Goal: Contribute content: Add original content to the website for others to see

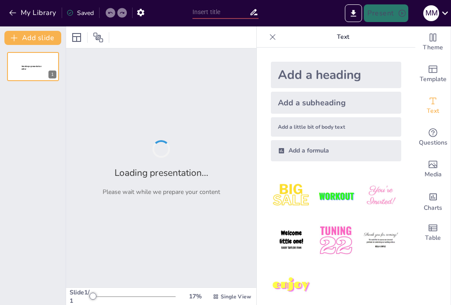
type input "Innovative Solutions in Aerospace and Defense Engineering"
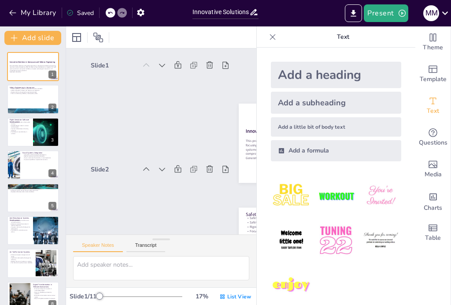
click at [269, 36] on icon at bounding box center [272, 37] width 9 height 9
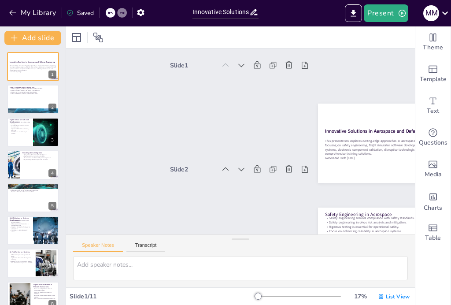
click at [391, 291] on div "List View" at bounding box center [393, 296] width 35 height 14
click at [35, 124] on button at bounding box center [38, 125] width 11 height 11
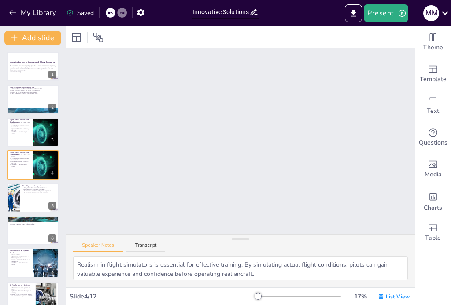
scroll to position [313, 0]
click at [17, 126] on p "Flexible software caters to various training needs." at bounding box center [20, 126] width 21 height 3
click at [15, 199] on div at bounding box center [14, 197] width 48 height 29
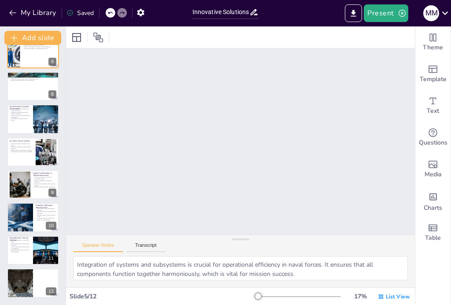
scroll to position [144, 0]
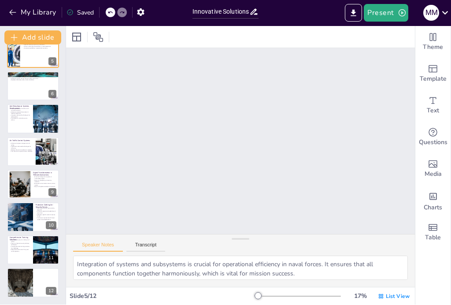
click at [18, 250] on p "Experienced instructors bring real-world expertise." at bounding box center [20, 250] width 21 height 3
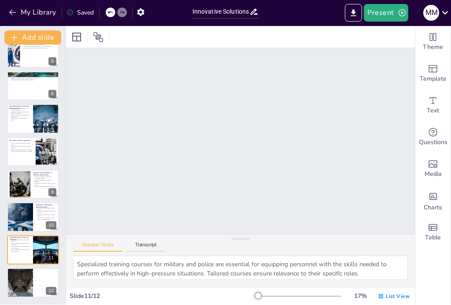
scroll to position [1041, 0]
click at [43, 245] on button at bounding box center [38, 243] width 11 height 11
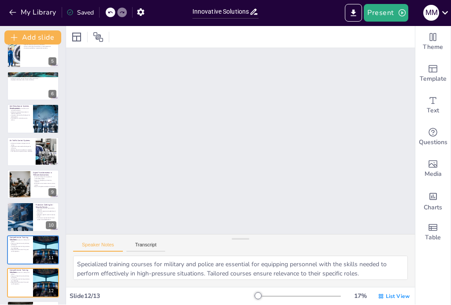
scroll to position [177, 0]
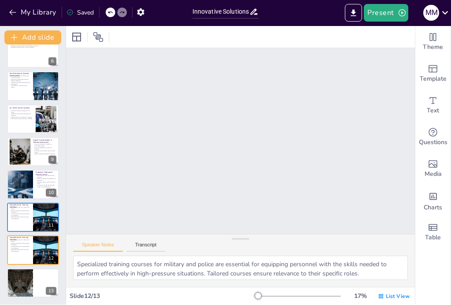
click at [32, 212] on div at bounding box center [33, 217] width 52 height 29
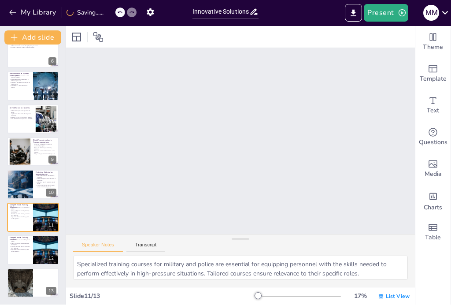
click at [13, 216] on p "Provides practical training solutions for challenges." at bounding box center [20, 214] width 21 height 3
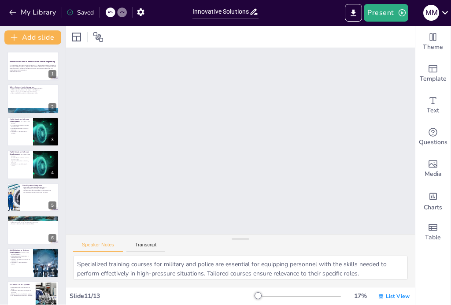
scroll to position [0, 0]
click at [29, 100] on div at bounding box center [33, 99] width 52 height 29
type textarea "Compliance with safety standards is critical in aerospace and defense. It ensur…"
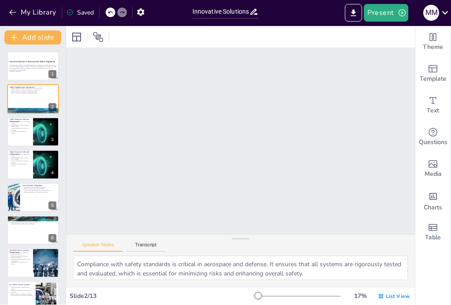
scroll to position [106, 0]
click at [19, 63] on strong "Innovative Solutions in Aerospace and Defense Engineering" at bounding box center [32, 62] width 45 height 2
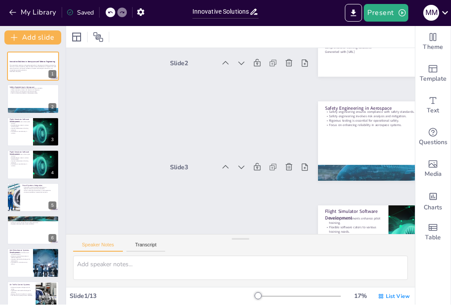
scroll to position [2, 0]
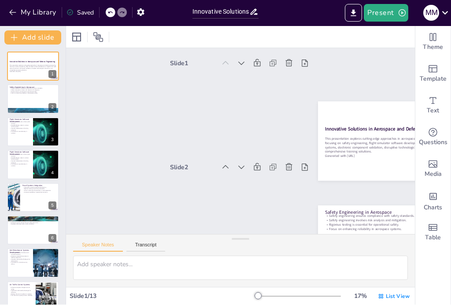
click at [358, 146] on p "This presentation explores cutting-edge approaches in aerospace and defense eng…" at bounding box center [388, 145] width 127 height 18
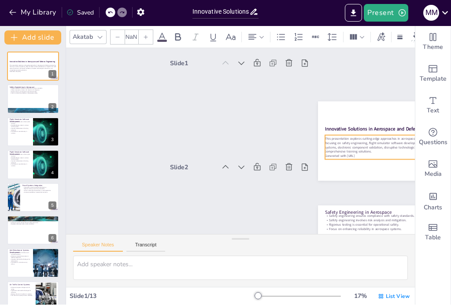
type input "32"
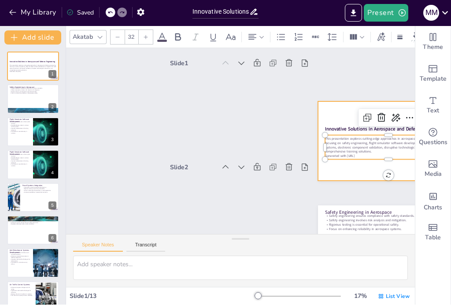
click at [344, 109] on div at bounding box center [388, 141] width 141 height 79
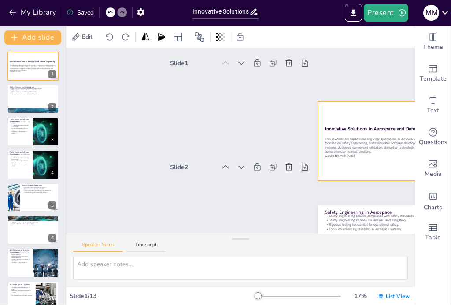
click at [20, 133] on p "Contributes to overall safety in aviation." at bounding box center [20, 132] width 21 height 3
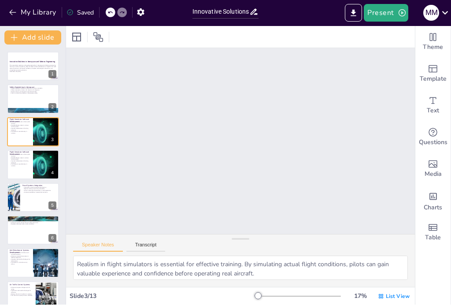
scroll to position [210, 0]
click at [19, 162] on p "Improves effectiveness of training programs." at bounding box center [20, 162] width 21 height 3
click at [18, 195] on div at bounding box center [14, 197] width 48 height 29
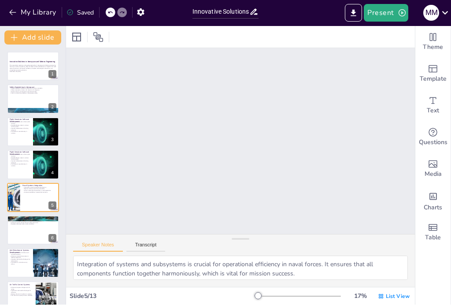
scroll to position [417, 0]
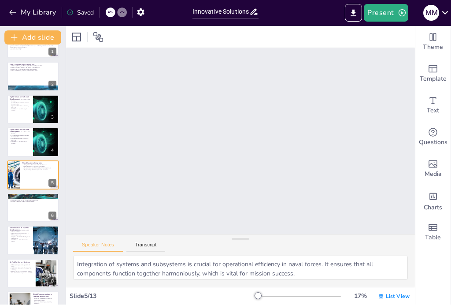
click at [18, 207] on div at bounding box center [33, 207] width 52 height 29
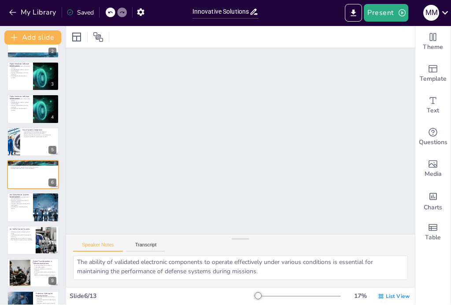
scroll to position [58, 0]
click at [392, 51] on div "Slide 1 Innovative Solutions in Aerospace and Defense Engineering This presenta…" at bounding box center [240, 202] width 349 height 1351
click at [351, 16] on icon "Export to PowerPoint" at bounding box center [353, 13] width 9 height 9
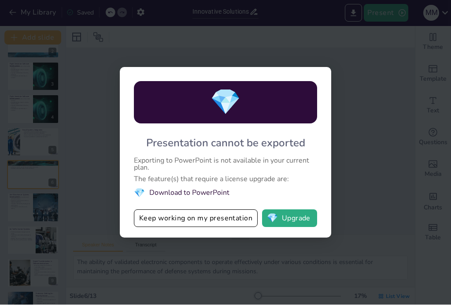
click at [208, 191] on li "💎 Download to PowerPoint" at bounding box center [225, 193] width 183 height 12
click at [223, 218] on button "Keep working on my presentation" at bounding box center [196, 219] width 124 height 18
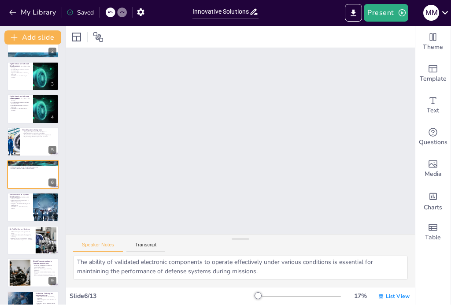
click at [78, 40] on icon at bounding box center [76, 37] width 11 height 11
click at [80, 33] on icon at bounding box center [76, 37] width 9 height 9
click at [99, 34] on icon at bounding box center [98, 37] width 11 height 11
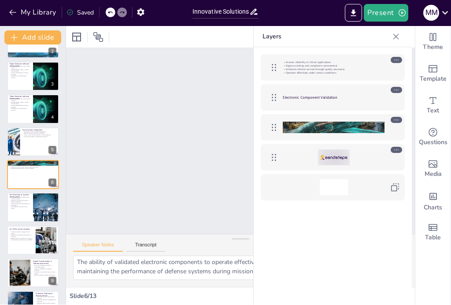
click at [38, 74] on button at bounding box center [38, 70] width 11 height 11
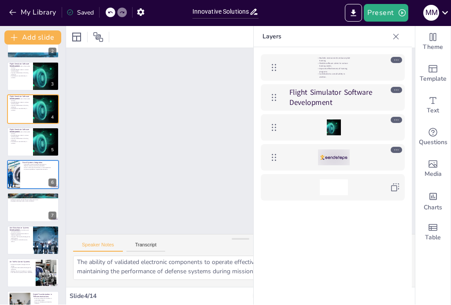
type textarea "Realism in flight simulators is essential for effective training. By simulating…"
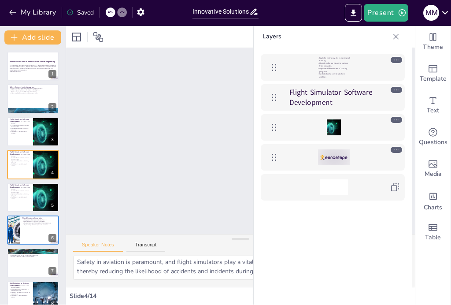
click at [18, 63] on strong "Innovative Solutions in Aerospace and Defense Engineering" at bounding box center [32, 62] width 45 height 2
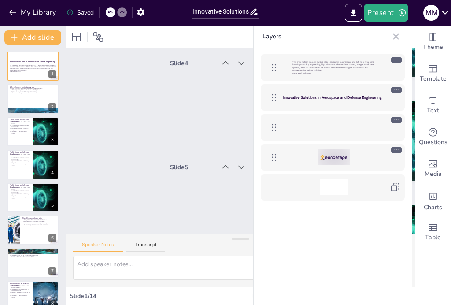
scroll to position [0, 0]
click at [40, 61] on icon at bounding box center [38, 59] width 5 height 5
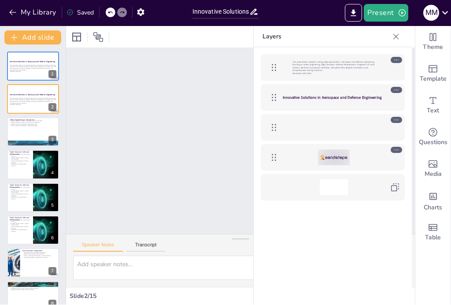
scroll to position [166, 0]
click at [15, 125] on p "Focus on enhancing reliability in aerospace systems." at bounding box center [33, 126] width 47 height 2
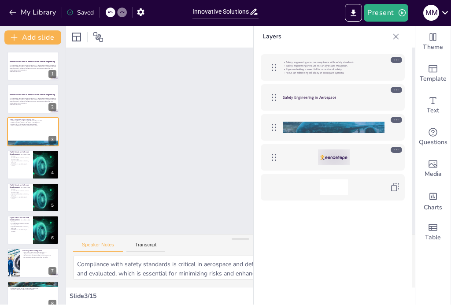
scroll to position [331, 0]
click at [17, 129] on div at bounding box center [33, 132] width 52 height 29
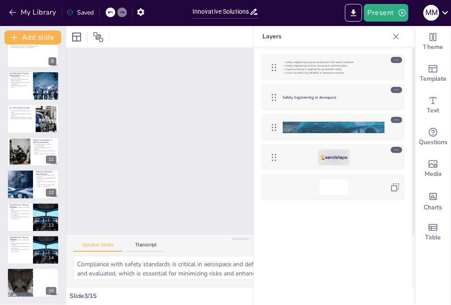
scroll to position [242, 0]
click at [49, 251] on div at bounding box center [46, 250] width 44 height 29
type textarea "Specialized training courses for military and police are essential for equippin…"
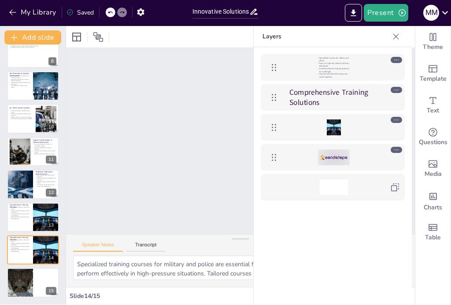
scroll to position [2142, 0]
click at [51, 215] on button at bounding box center [51, 211] width 11 height 11
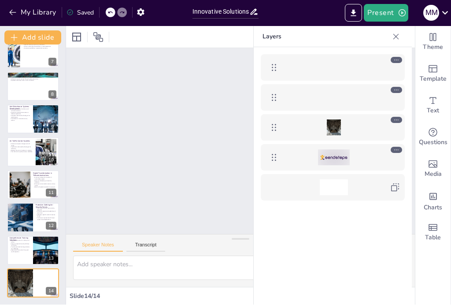
scroll to position [2119, 0]
click at [347, 9] on button "Export to PowerPoint" at bounding box center [353, 13] width 17 height 18
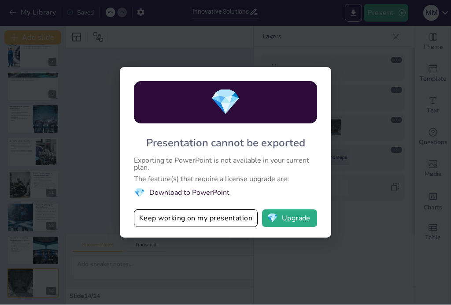
click at [289, 217] on button "💎 Upgrade" at bounding box center [289, 219] width 55 height 18
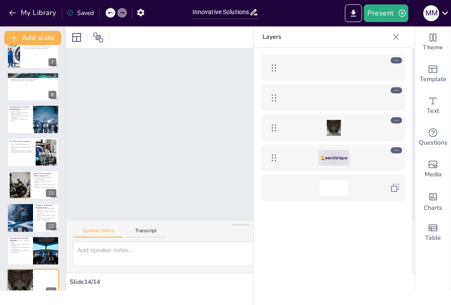
click at [353, 12] on icon "Export to PowerPoint" at bounding box center [353, 13] width 5 height 7
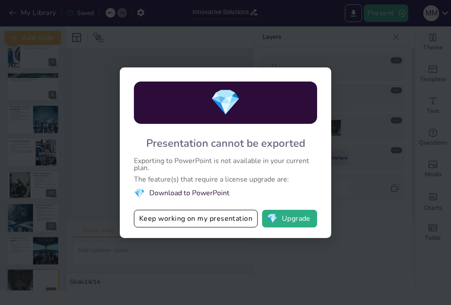
click at [292, 217] on button "💎 Upgrade" at bounding box center [289, 219] width 55 height 18
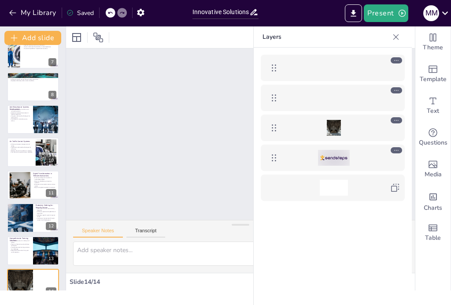
click at [354, 14] on icon "Export to PowerPoint" at bounding box center [353, 13] width 5 height 7
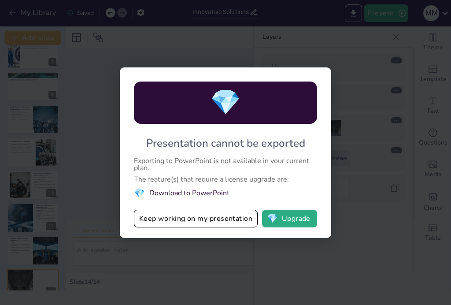
click at [300, 213] on button "💎 Upgrade" at bounding box center [289, 219] width 55 height 18
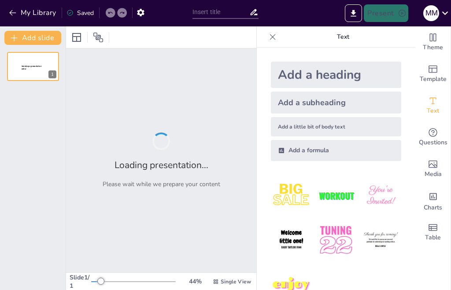
type input "Innovative Solutions in Aerospace and Defense Engineering"
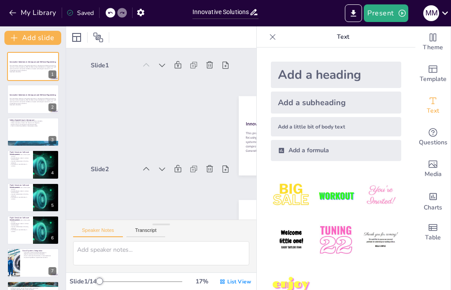
click at [273, 36] on icon at bounding box center [273, 37] width 6 height 6
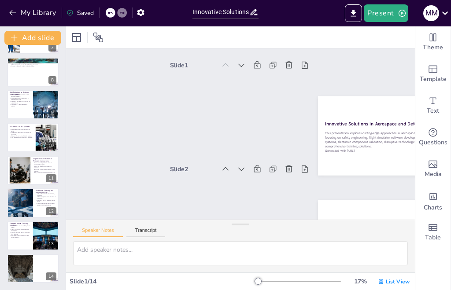
scroll to position [224, 0]
click at [19, 232] on p "Provides practical training solutions for challenges." at bounding box center [20, 233] width 21 height 3
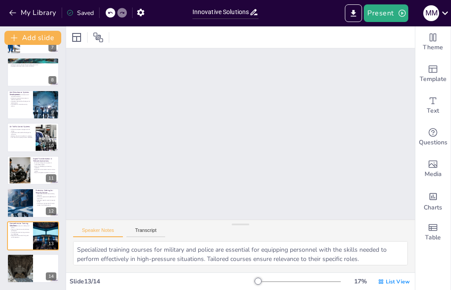
type textarea "Specialized training courses for military and police are essential for equippin…"
click at [47, 38] on button "Add slide" at bounding box center [32, 38] width 57 height 14
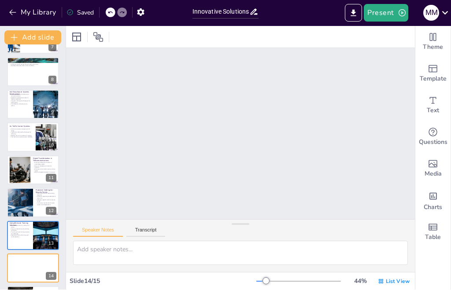
click at [44, 261] on button at bounding box center [38, 262] width 11 height 11
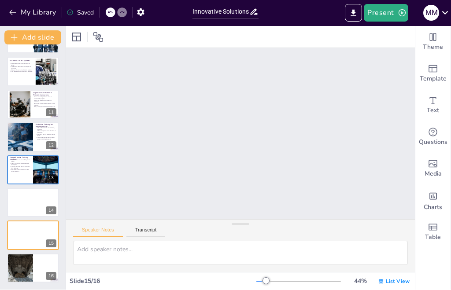
click at [26, 203] on div at bounding box center [33, 202] width 52 height 29
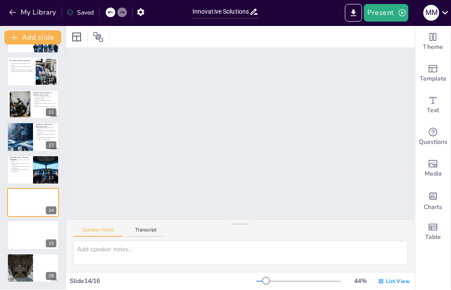
scroll to position [289, 0]
click at [32, 234] on div at bounding box center [33, 235] width 52 height 29
click at [56, 226] on button at bounding box center [51, 229] width 11 height 11
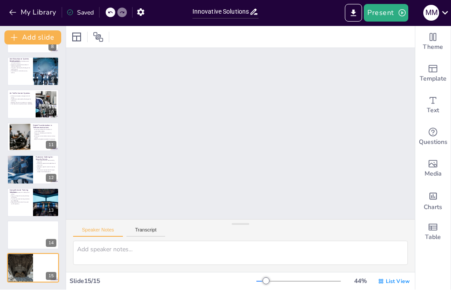
scroll to position [257, 0]
click at [436, 98] on icon "Add text boxes" at bounding box center [432, 101] width 11 height 11
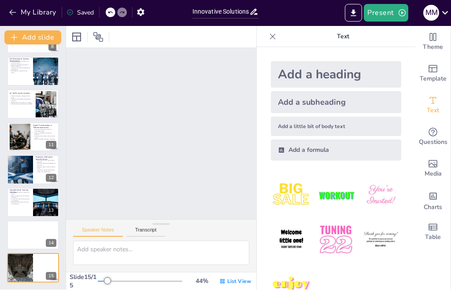
click at [346, 74] on div "Add a heading" at bounding box center [336, 75] width 130 height 26
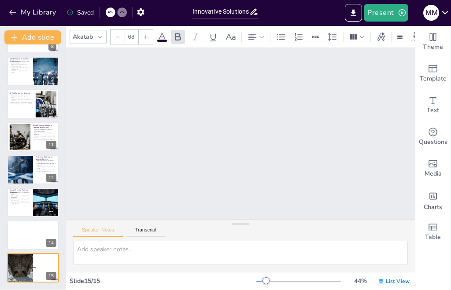
click at [441, 102] on div "Text" at bounding box center [432, 106] width 35 height 32
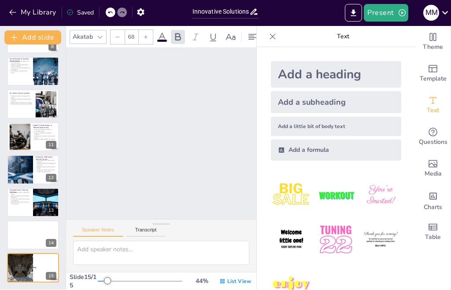
click at [314, 125] on div "Add a little bit of body text" at bounding box center [336, 126] width 130 height 19
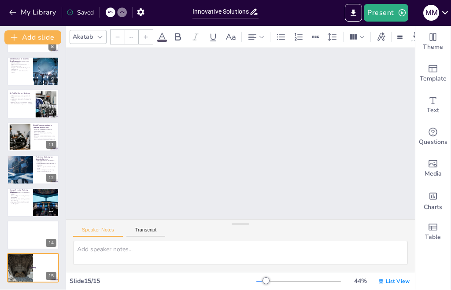
type input "26"
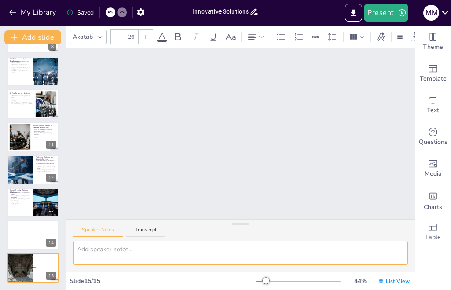
click at [111, 249] on textarea at bounding box center [240, 253] width 335 height 24
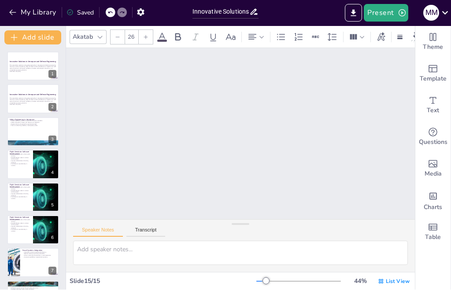
scroll to position [0, 0]
click at [346, 14] on button "Export to PowerPoint" at bounding box center [353, 13] width 17 height 18
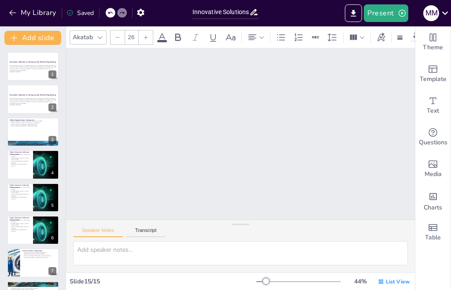
scroll to position [66, 0]
click at [44, 17] on button "My Library" at bounding box center [33, 13] width 53 height 14
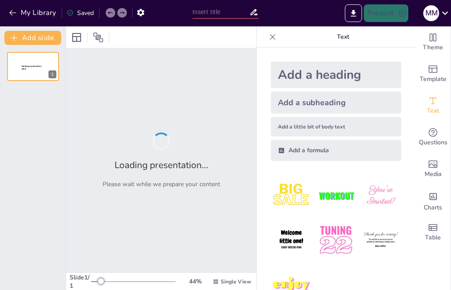
type input "Serious Solutions for Serious Issues: Navigating Nigeria's Security Landscape"
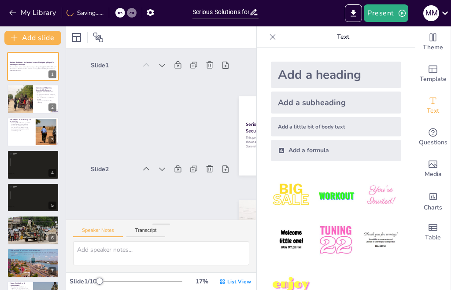
click at [47, 97] on button at bounding box center [51, 92] width 11 height 11
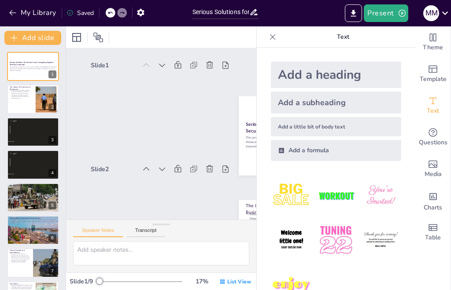
click at [353, 16] on icon "Export to PowerPoint" at bounding box center [353, 13] width 5 height 7
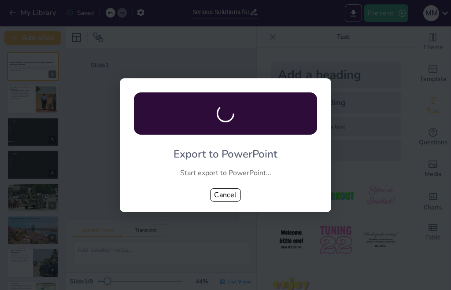
click at [227, 189] on button "Cancel" at bounding box center [225, 194] width 31 height 13
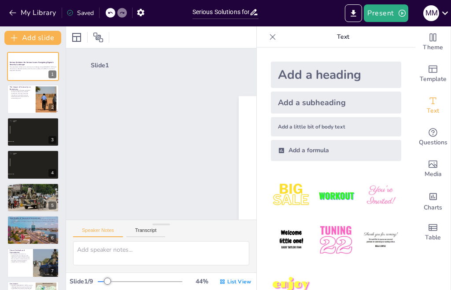
click at [351, 13] on icon "Export to PowerPoint" at bounding box center [353, 13] width 9 height 9
click at [37, 135] on div at bounding box center [33, 132] width 52 height 29
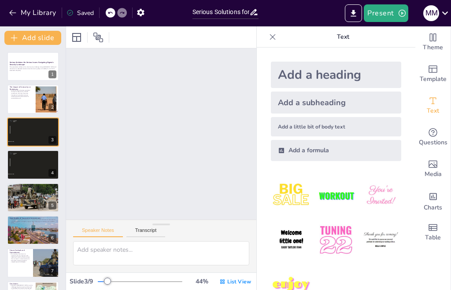
scroll to position [533, 0]
click at [56, 127] on button at bounding box center [51, 125] width 11 height 11
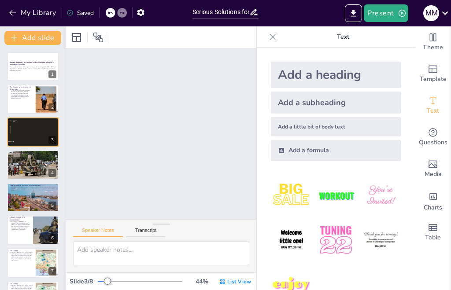
click at [53, 126] on icon at bounding box center [51, 125] width 6 height 6
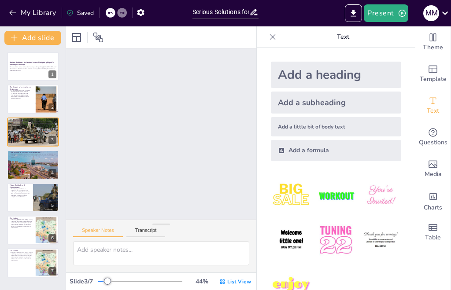
click at [351, 14] on icon "Export to PowerPoint" at bounding box center [353, 13] width 9 height 9
click at [352, 17] on icon "Export to PowerPoint" at bounding box center [353, 13] width 9 height 9
click at [14, 11] on icon "button" at bounding box center [12, 12] width 9 height 9
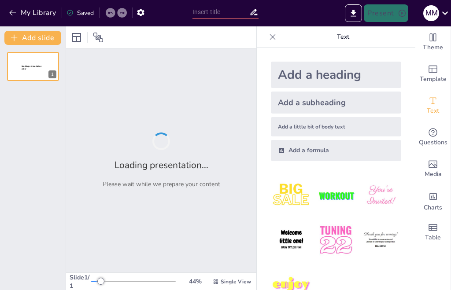
type input "Innovative Solutions in Aerospace and Defense Engineering"
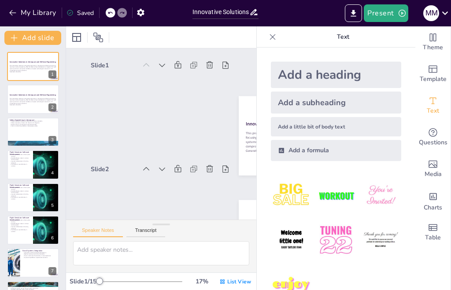
click at [354, 13] on icon "Export to PowerPoint" at bounding box center [353, 13] width 5 height 7
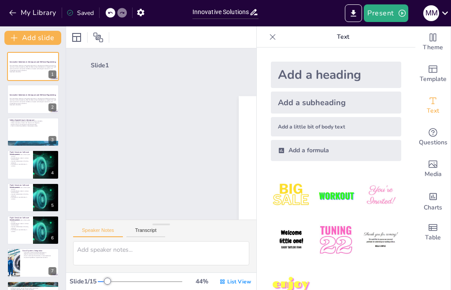
click at [12, 10] on icon "button" at bounding box center [12, 12] width 9 height 9
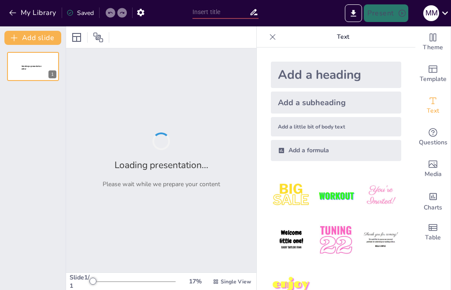
type input "Advanced Technology in Border Security: From Land to Sea"
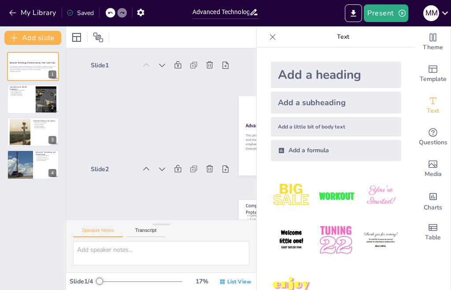
click at [354, 11] on icon "Export to PowerPoint" at bounding box center [353, 13] width 5 height 7
